Goal: Information Seeking & Learning: Learn about a topic

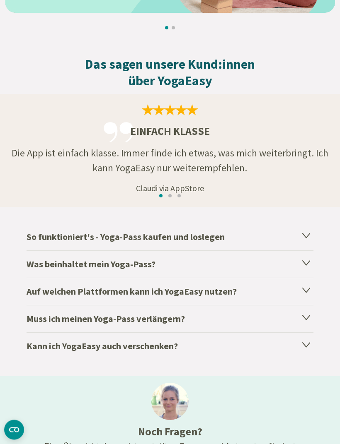
scroll to position [1256, 0]
click at [308, 233] on icon at bounding box center [306, 235] width 10 height 10
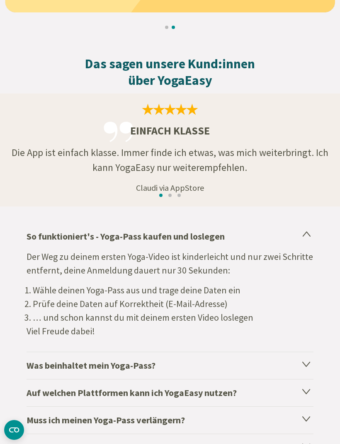
click at [306, 364] on icon at bounding box center [305, 364] width 7 height 5
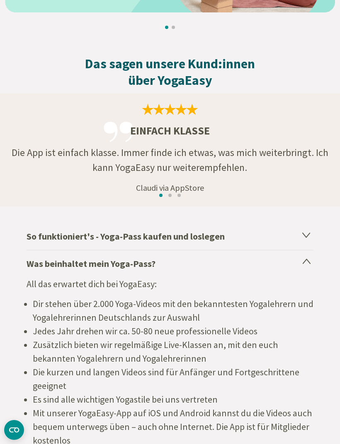
click at [311, 236] on icon at bounding box center [306, 235] width 10 height 10
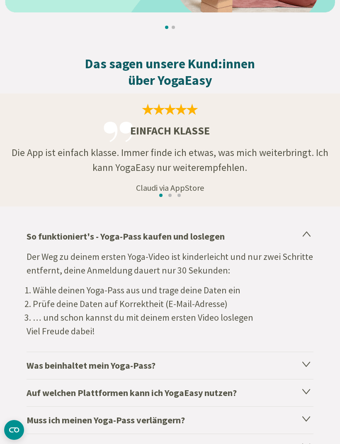
click at [312, 236] on h4 "So funktioniert's - Yoga-Pass kaufen und loslegen" at bounding box center [170, 236] width 287 height 27
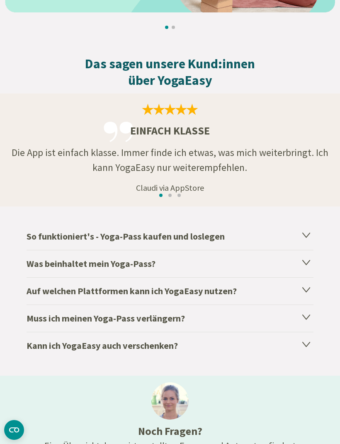
click at [310, 292] on icon at bounding box center [306, 289] width 10 height 10
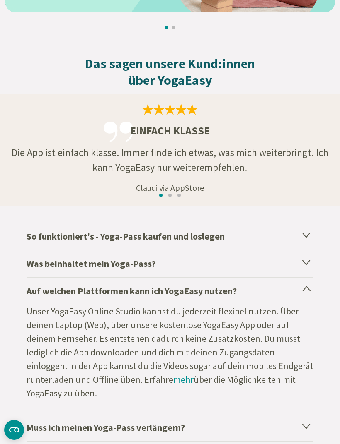
click at [310, 293] on icon at bounding box center [306, 289] width 10 height 10
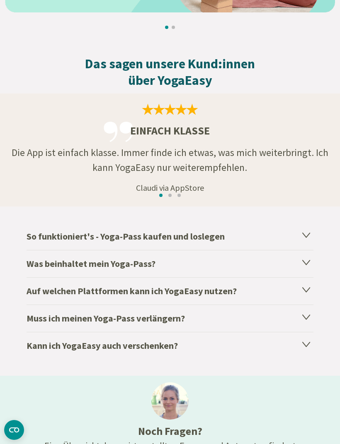
click at [309, 262] on icon at bounding box center [305, 262] width 7 height 5
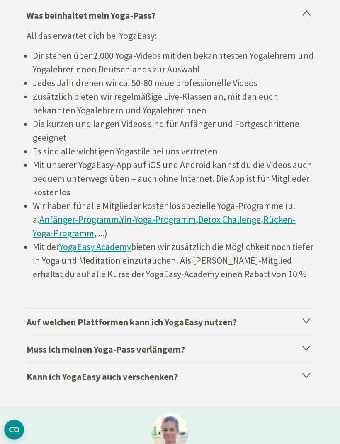
scroll to position [1505, 0]
click at [309, 351] on icon at bounding box center [306, 348] width 10 height 10
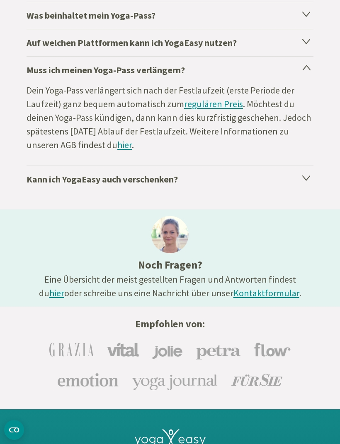
click at [308, 73] on icon at bounding box center [306, 68] width 10 height 10
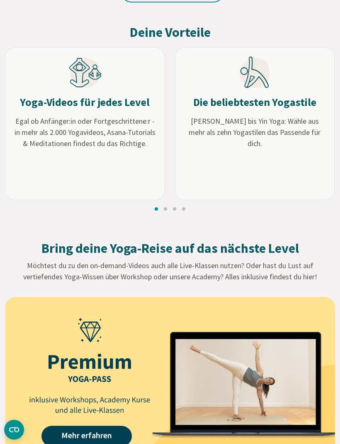
scroll to position [797, 0]
click at [106, 437] on link "Mehr erfahren" at bounding box center [86, 436] width 90 height 21
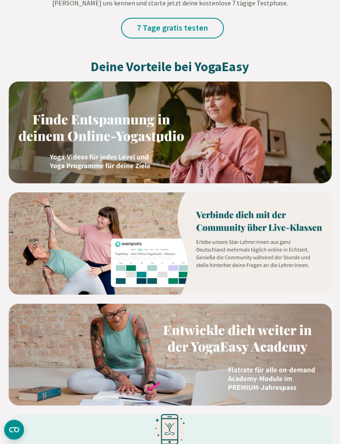
scroll to position [583, 0]
